Goal: Task Accomplishment & Management: Manage account settings

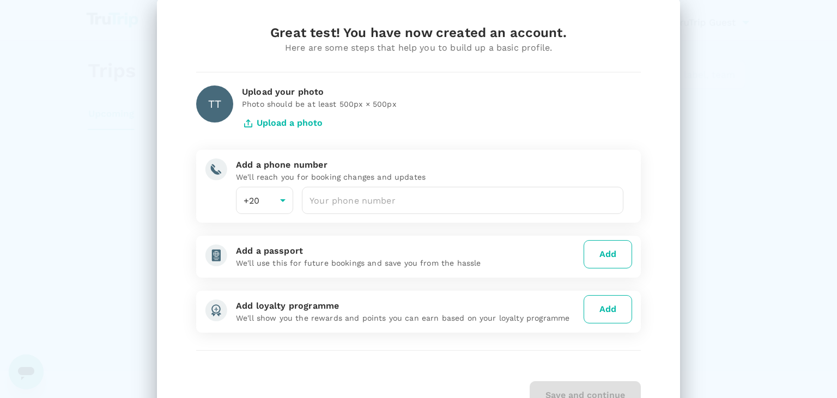
scroll to position [74, 0]
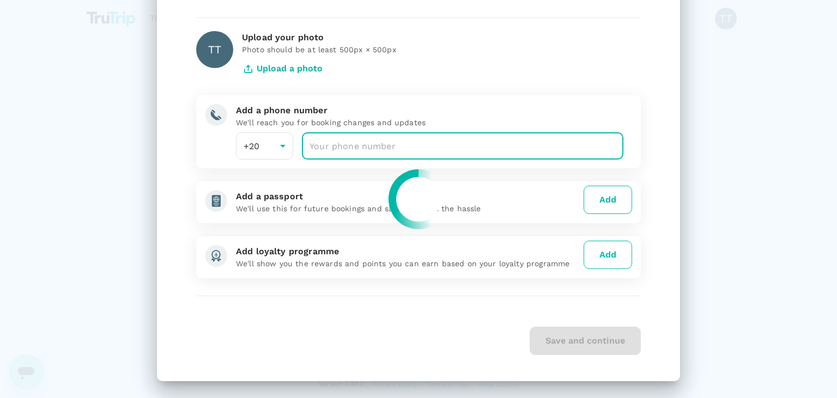
click at [369, 143] on input "number" at bounding box center [462, 145] width 321 height 27
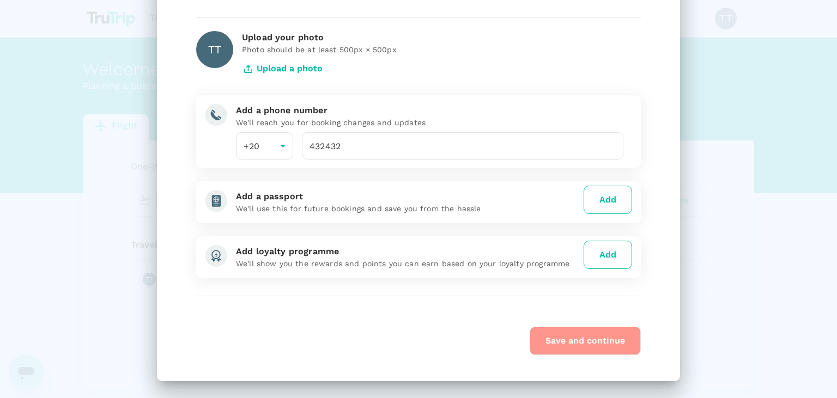
click at [587, 343] on button "Save and continue" at bounding box center [584, 341] width 111 height 28
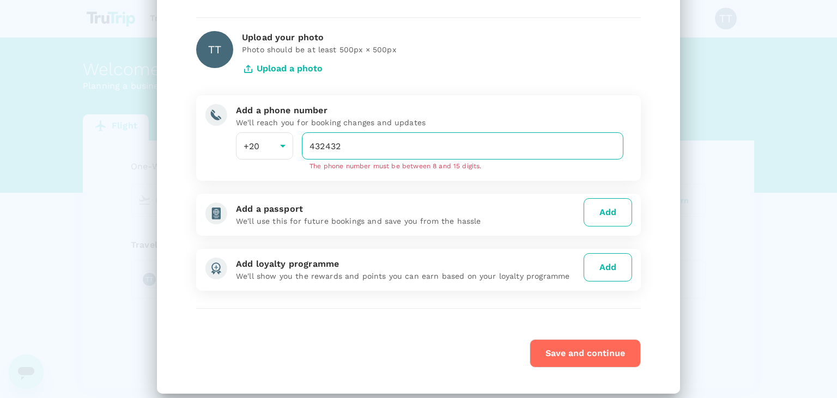
click at [435, 148] on input "432432" at bounding box center [462, 145] width 321 height 27
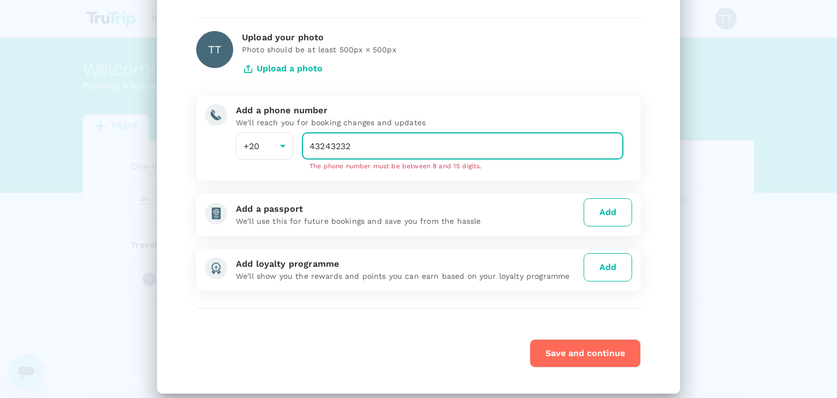
type input "43243232"
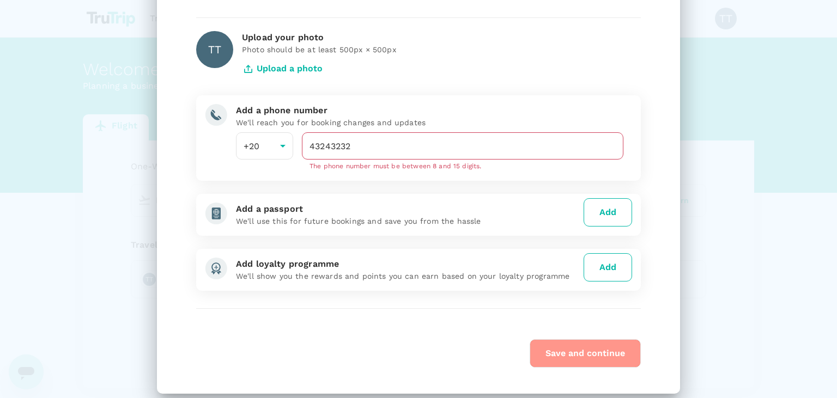
click at [583, 349] on button "Save and continue" at bounding box center [584, 353] width 111 height 28
